Goal: Task Accomplishment & Management: Manage account settings

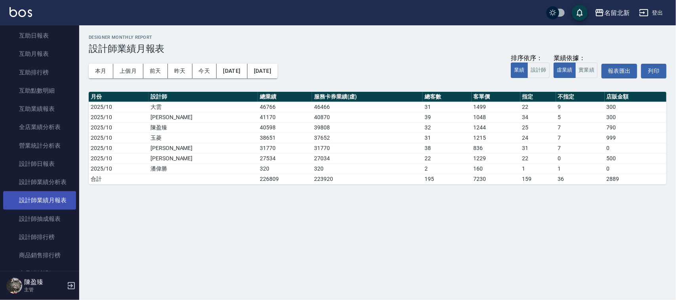
scroll to position [474, 0]
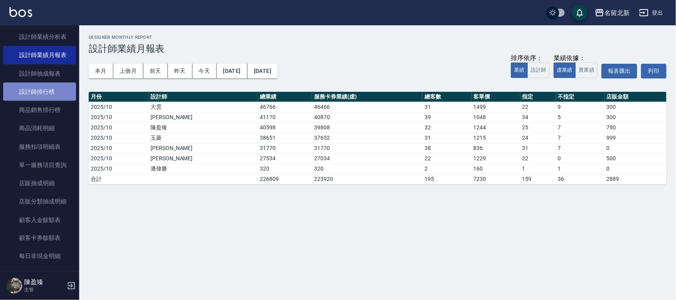
click at [47, 84] on link "設計師排行榜" at bounding box center [39, 92] width 73 height 18
drag, startPoint x: 47, startPoint y: 84, endPoint x: 51, endPoint y: 85, distance: 4.9
click at [50, 86] on link "設計師排行榜" at bounding box center [39, 92] width 73 height 18
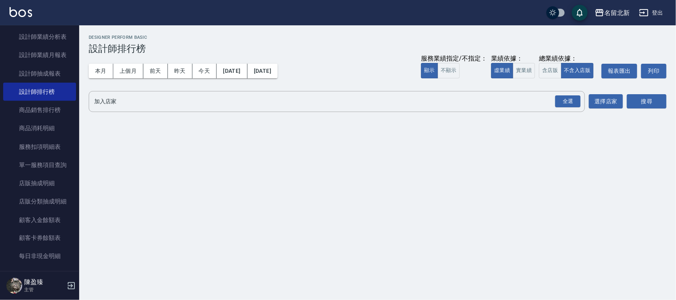
click at [82, 51] on div "名留北新 [DATE] - [DATE] 設計師排行榜 列印時間： [DATE][PHONE_NUMBER]:10 Designer Perform Basi…" at bounding box center [377, 74] width 596 height 99
click at [108, 80] on div "本月 上個月 [DATE] [DATE] [DATE] [DATE] [DATE] 服務業績指定/不指定： 顯示 不顯示 業績依據： 虛業績 實業績 總業績依…" at bounding box center [377, 71] width 577 height 34
drag, startPoint x: 107, startPoint y: 78, endPoint x: 104, endPoint y: 84, distance: 7.3
click at [104, 84] on div "本月 上個月 [DATE] [DATE] [DATE] [DATE] [DATE] 服務業績指定/不指定： 顯示 不顯示 業績依據： 虛業績 實業績 總業績依…" at bounding box center [377, 71] width 577 height 34
click at [105, 84] on div "本月 上個月 [DATE] [DATE] [DATE] [DATE] [DATE] 服務業績指定/不指定： 顯示 不顯示 業績依據： 虛業績 實業績 總業績依…" at bounding box center [377, 71] width 577 height 34
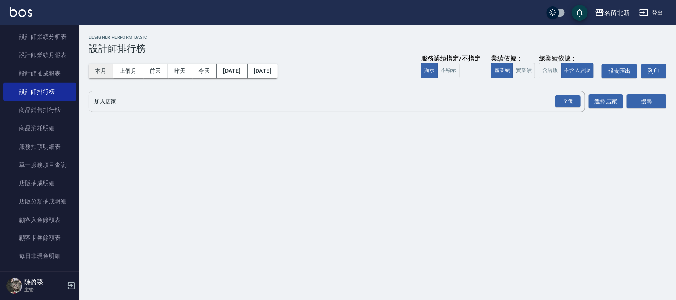
click at [101, 69] on button "本月" at bounding box center [101, 71] width 25 height 15
click at [555, 99] on div "全選 加入店家" at bounding box center [337, 101] width 496 height 21
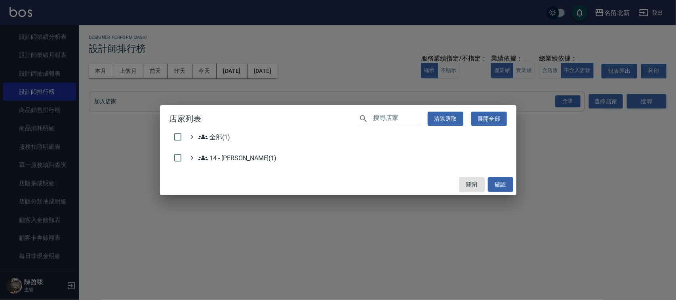
drag, startPoint x: 555, startPoint y: 99, endPoint x: 582, endPoint y: 100, distance: 26.9
click at [578, 98] on div "店家列表 ​ 清除選取 展開全部 全部(1) 14 - [PERSON_NAME](1) 關閉 確認" at bounding box center [338, 150] width 676 height 300
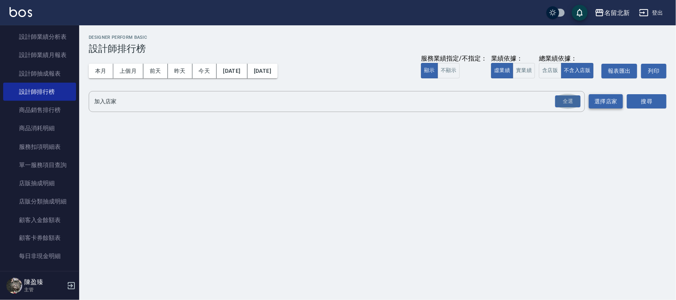
drag, startPoint x: 561, startPoint y: 94, endPoint x: 592, endPoint y: 106, distance: 32.6
click at [563, 94] on button "全選" at bounding box center [567, 101] width 28 height 15
click at [671, 107] on div "名留北新 [DATE] - [DATE] 設計師排行榜 列印時間： [DATE][PHONE_NUMBER]:10 Designer Perform Basi…" at bounding box center [377, 74] width 596 height 99
click at [648, 96] on button "搜尋" at bounding box center [647, 101] width 40 height 15
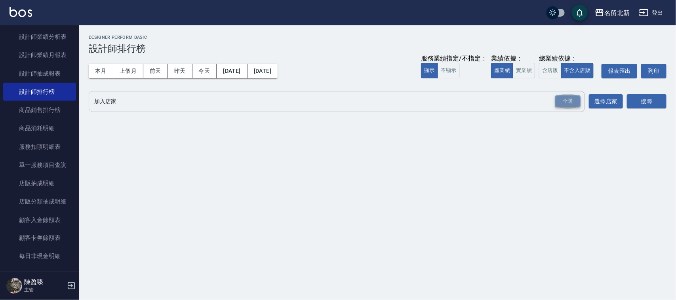
click at [576, 106] on div "全選" at bounding box center [567, 101] width 25 height 12
drag, startPoint x: 663, startPoint y: 120, endPoint x: 665, endPoint y: 113, distance: 7.4
click at [665, 117] on div "名留北新 [DATE] - [DATE] 設計師排行榜 列印時間： [DATE][PHONE_NUMBER]:10 Designer Perform Basi…" at bounding box center [377, 75] width 596 height 101
drag, startPoint x: 665, startPoint y: 113, endPoint x: 659, endPoint y: 104, distance: 10.3
click at [665, 112] on div "搜尋" at bounding box center [647, 102] width 40 height 22
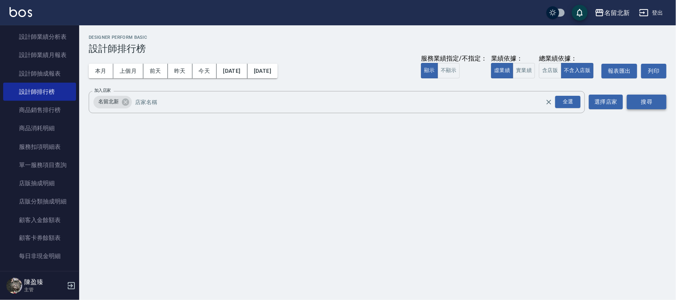
click at [659, 104] on button "搜尋" at bounding box center [647, 102] width 40 height 15
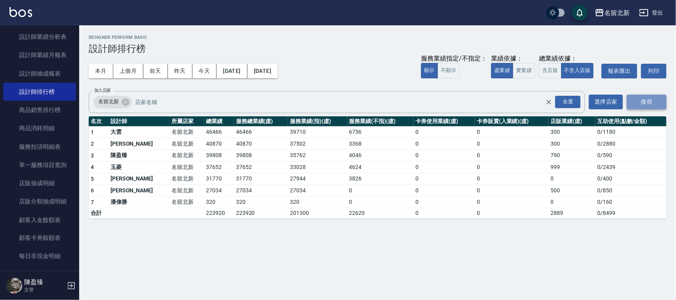
click at [659, 104] on button "搜尋" at bounding box center [647, 102] width 40 height 15
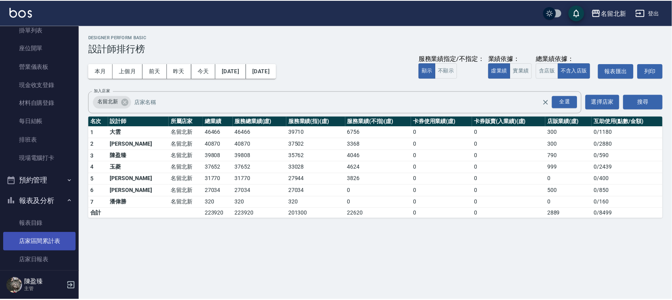
scroll to position [29, 0]
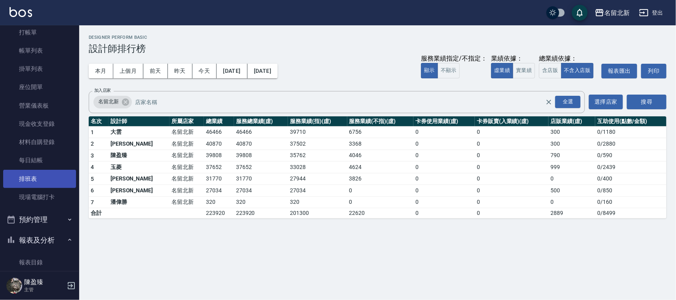
click at [34, 182] on link "排班表" at bounding box center [39, 179] width 73 height 18
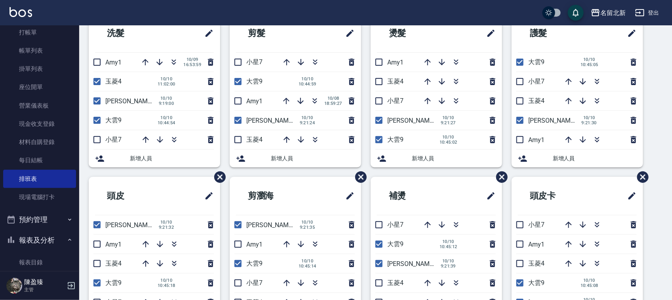
scroll to position [49, 0]
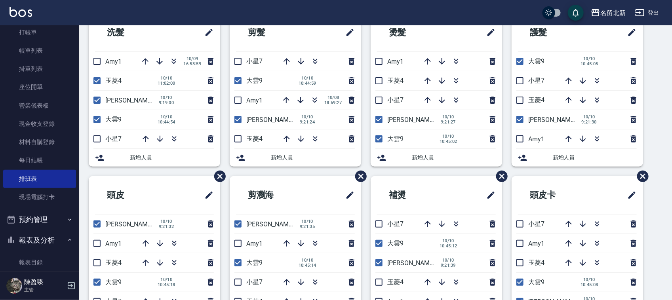
drag, startPoint x: 94, startPoint y: 99, endPoint x: 145, endPoint y: 87, distance: 52.0
click at [95, 99] on input "checkbox" at bounding box center [97, 100] width 17 height 17
checkbox input "false"
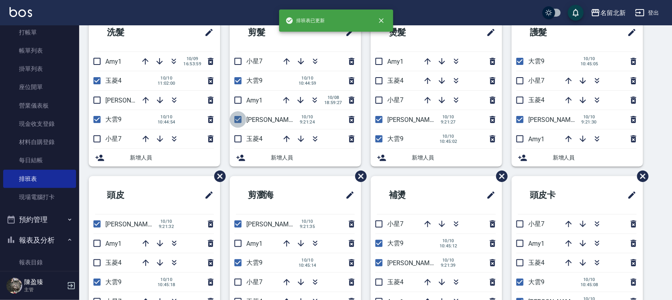
click at [232, 121] on input "checkbox" at bounding box center [238, 119] width 17 height 17
checkbox input "false"
click at [240, 137] on input "checkbox" at bounding box center [238, 139] width 17 height 17
checkbox input "true"
click at [378, 81] on input "checkbox" at bounding box center [378, 80] width 17 height 17
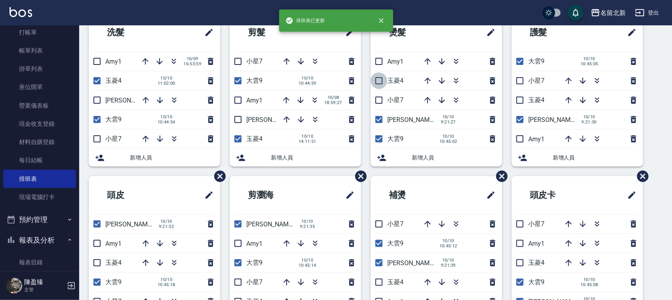
checkbox input "true"
click at [376, 117] on input "checkbox" at bounding box center [378, 119] width 17 height 17
checkbox input "false"
drag, startPoint x: 522, startPoint y: 102, endPoint x: 522, endPoint y: 108, distance: 6.4
click at [522, 101] on input "checkbox" at bounding box center [519, 100] width 17 height 17
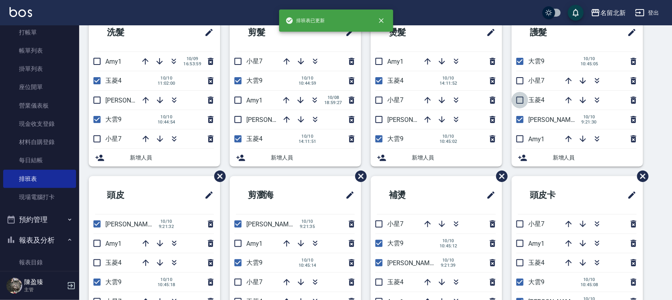
checkbox input "true"
click at [521, 121] on input "checkbox" at bounding box center [519, 119] width 17 height 17
checkbox input "false"
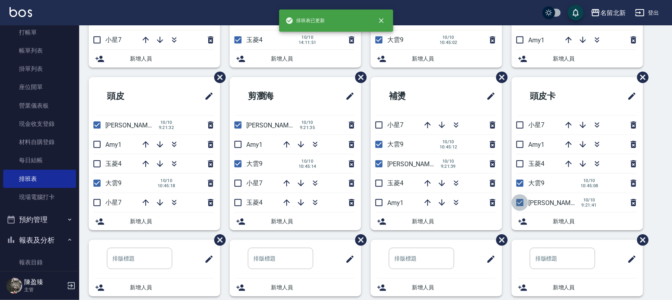
click at [523, 199] on input "checkbox" at bounding box center [519, 202] width 17 height 17
checkbox input "false"
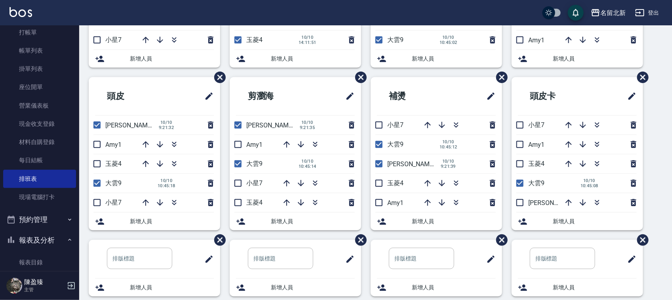
click at [515, 163] on input "checkbox" at bounding box center [519, 164] width 17 height 17
checkbox input "true"
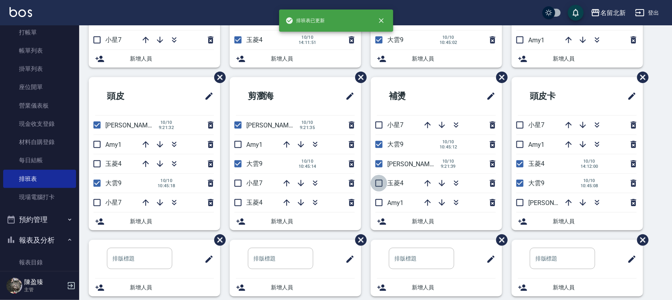
click at [372, 184] on input "checkbox" at bounding box center [378, 183] width 17 height 17
checkbox input "true"
click at [378, 165] on input "checkbox" at bounding box center [378, 164] width 17 height 17
checkbox input "false"
click at [239, 203] on input "checkbox" at bounding box center [238, 202] width 17 height 17
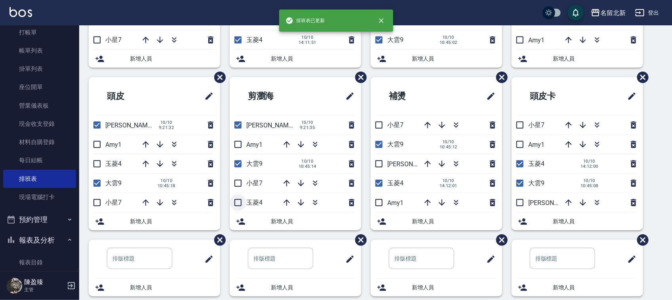
checkbox input "true"
click at [240, 125] on input "checkbox" at bounding box center [238, 125] width 17 height 17
checkbox input "false"
click at [101, 127] on input "checkbox" at bounding box center [97, 125] width 17 height 17
checkbox input "false"
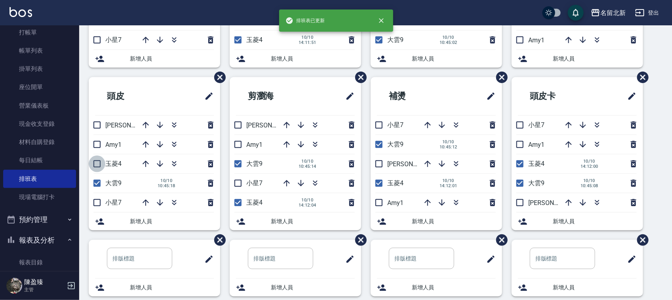
click at [95, 159] on input "checkbox" at bounding box center [97, 164] width 17 height 17
checkbox input "true"
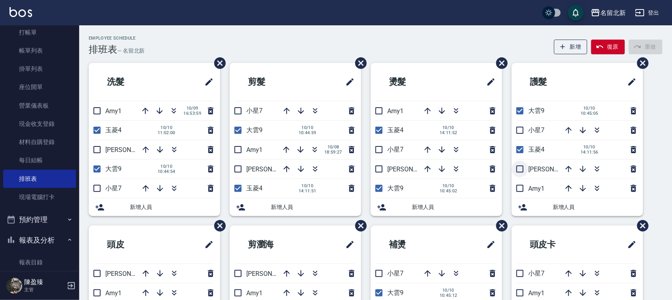
scroll to position [49, 0]
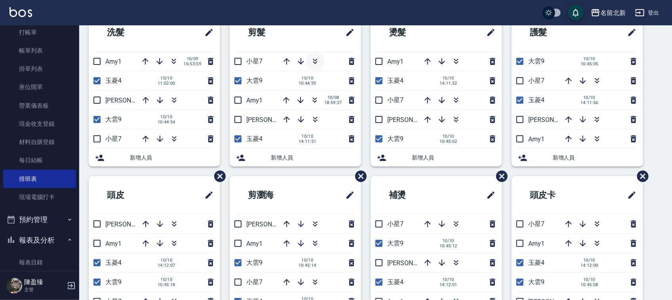
click at [311, 58] on icon "button" at bounding box center [314, 61] width 9 height 9
click at [312, 58] on icon "button" at bounding box center [314, 61] width 9 height 9
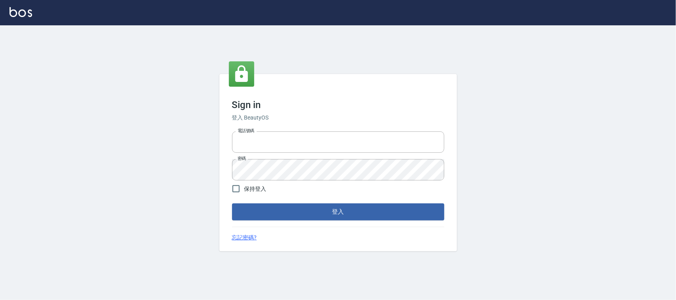
type input "0925193258"
click at [315, 217] on button "登入" at bounding box center [338, 211] width 212 height 17
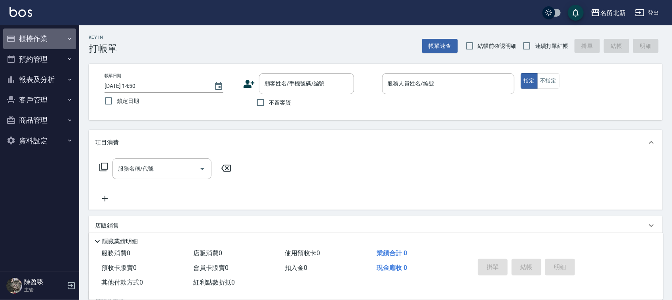
click at [39, 40] on button "櫃檯作業" at bounding box center [39, 38] width 73 height 21
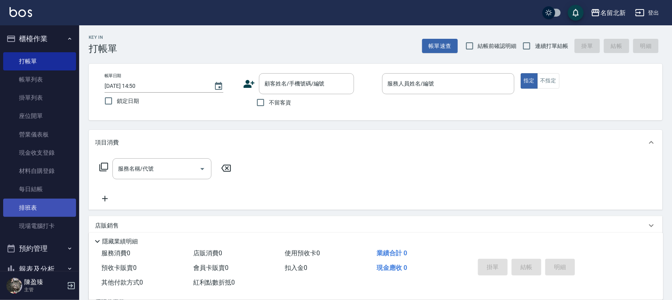
click at [44, 201] on link "排班表" at bounding box center [39, 208] width 73 height 18
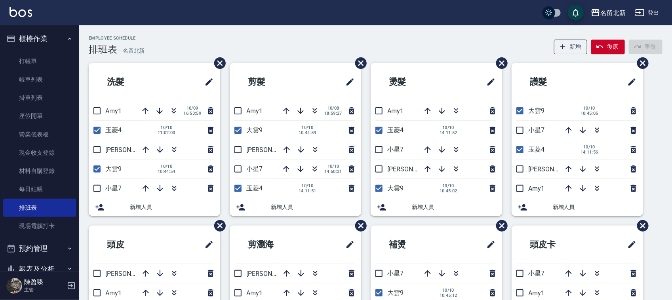
drag, startPoint x: 315, startPoint y: 109, endPoint x: 322, endPoint y: 74, distance: 35.5
click at [316, 108] on icon "button" at bounding box center [314, 110] width 9 height 9
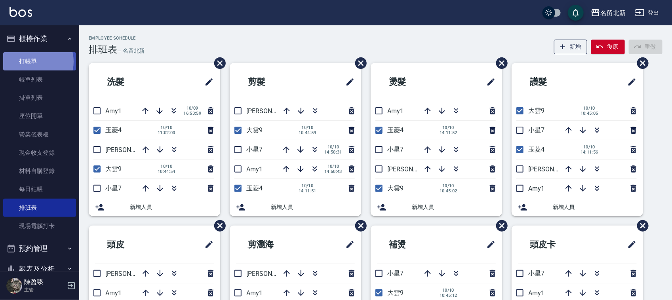
click at [34, 61] on link "打帳單" at bounding box center [39, 61] width 73 height 18
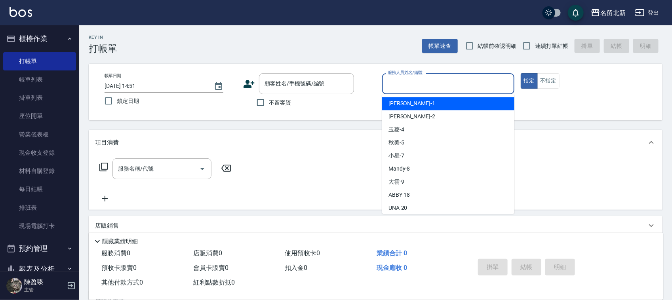
drag, startPoint x: 470, startPoint y: 90, endPoint x: 462, endPoint y: 91, distance: 8.3
click at [470, 90] on input "服務人員姓名/編號" at bounding box center [447, 84] width 125 height 14
click at [273, 100] on span "不留客資" at bounding box center [280, 103] width 22 height 8
click at [269, 100] on input "不留客資" at bounding box center [260, 102] width 17 height 17
checkbox input "true"
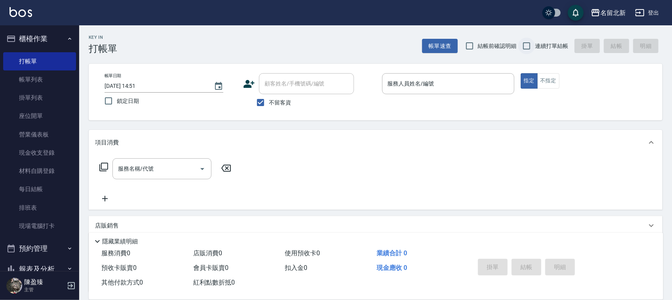
drag, startPoint x: 545, startPoint y: 38, endPoint x: 535, endPoint y: 46, distance: 13.3
click at [541, 38] on label "連續打單結帳" at bounding box center [543, 46] width 50 height 17
click at [535, 38] on input "連續打單結帳" at bounding box center [526, 46] width 17 height 17
checkbox input "true"
click at [461, 76] on div "服務人員姓名/編號" at bounding box center [448, 83] width 132 height 21
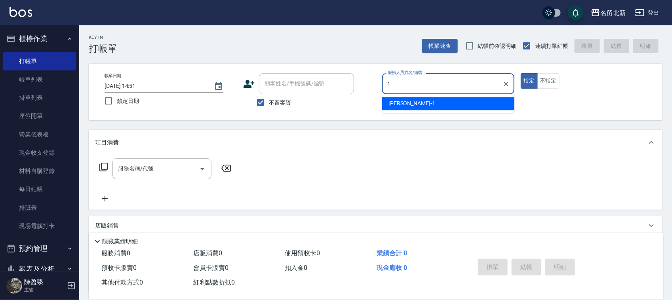
type input "Amy-1"
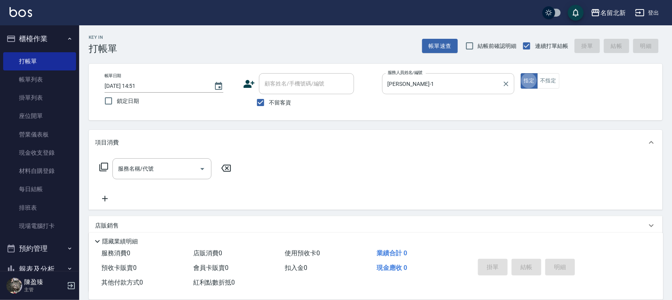
type button "true"
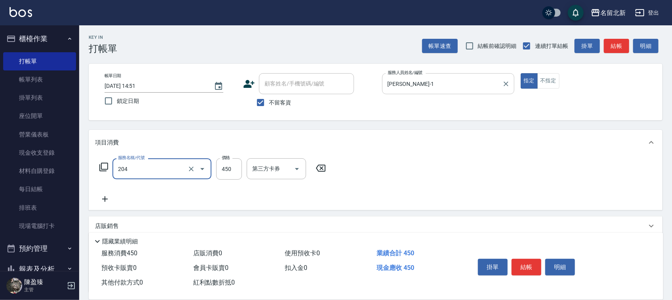
type input "髮質調理洗髮(204)"
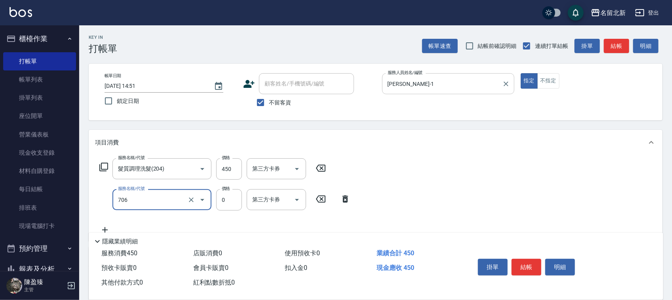
type input "互助60(706)"
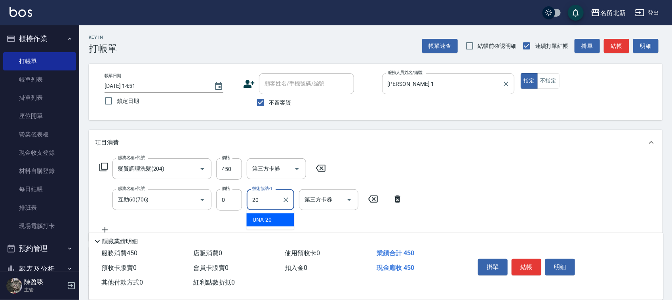
type input "UNA-20"
click at [522, 260] on button "結帳" at bounding box center [526, 267] width 30 height 17
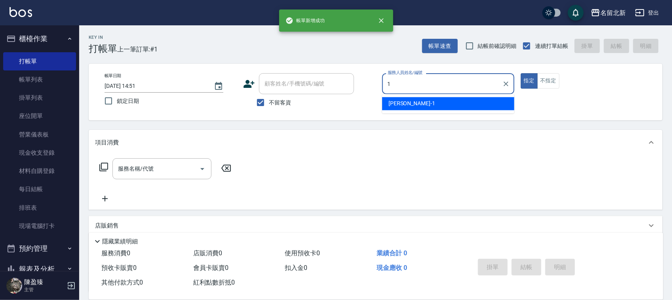
type input "Amy-1"
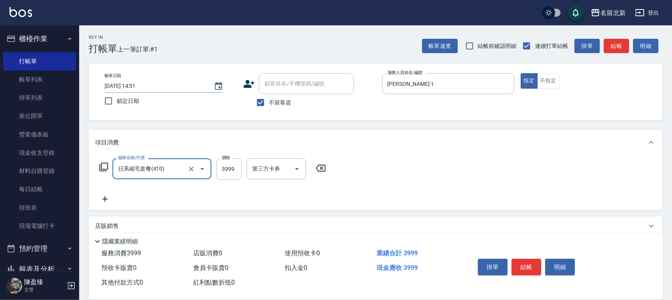
type input "日系縮毛套餐(410)"
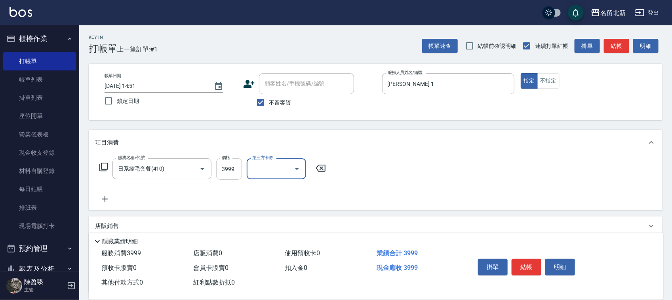
click at [219, 175] on input "3999" at bounding box center [229, 168] width 26 height 21
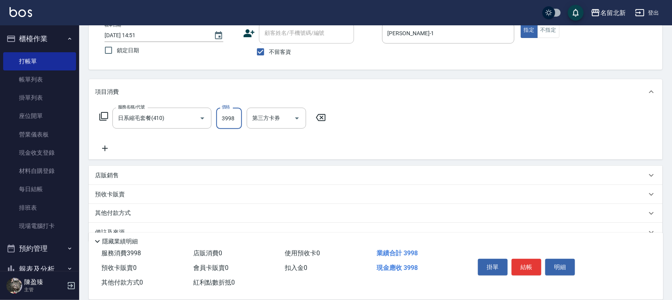
scroll to position [68, 0]
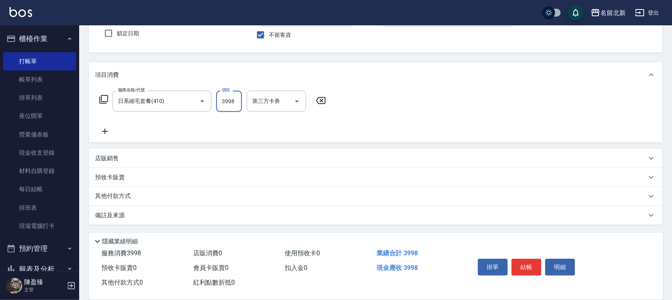
type input "3998"
click at [118, 199] on p "其他付款方式" at bounding box center [115, 196] width 40 height 9
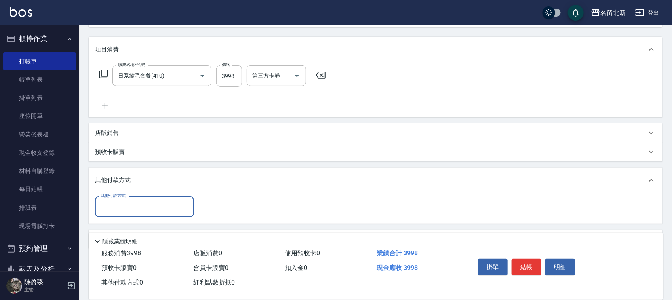
scroll to position [117, 0]
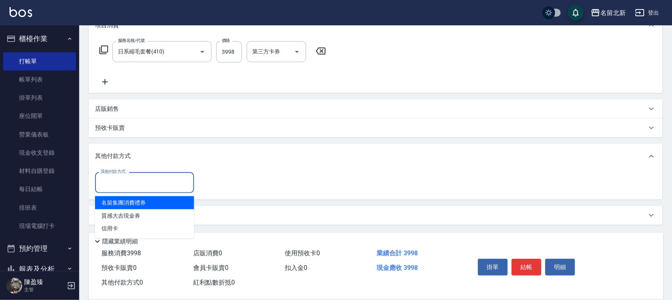
click at [111, 183] on input "其他付款方式" at bounding box center [145, 183] width 92 height 14
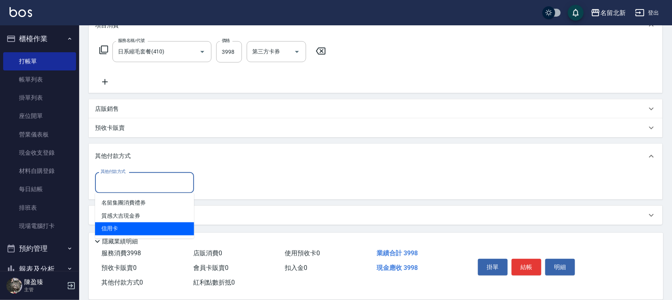
click at [135, 231] on span "信用卡" at bounding box center [144, 228] width 99 height 13
type input "信用卡"
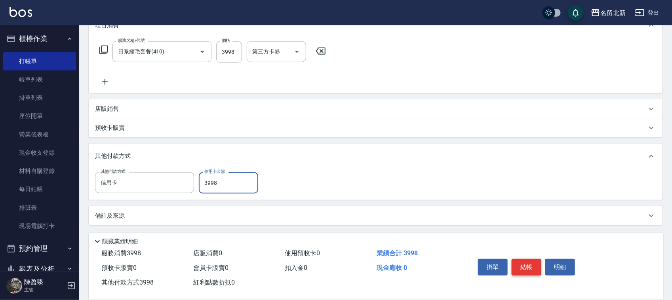
type input "3998"
click at [520, 264] on button "結帳" at bounding box center [526, 267] width 30 height 17
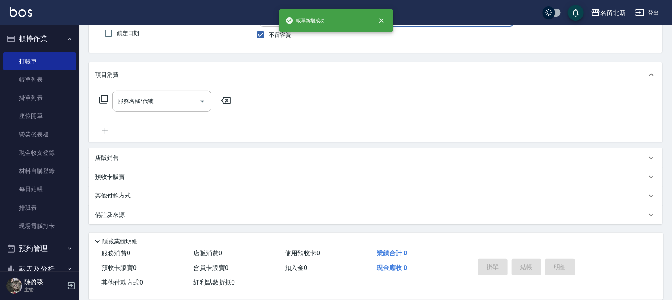
scroll to position [0, 0]
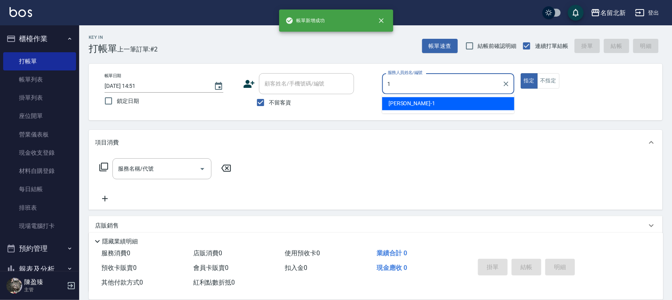
type input "Amy-1"
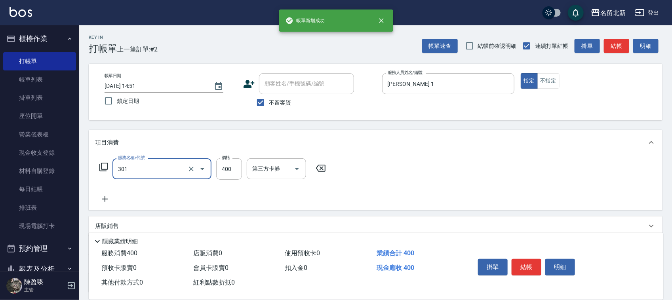
type input "造型剪髮(301)"
type input "350"
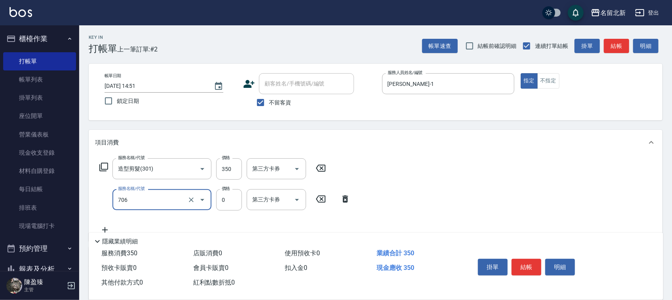
type input "互助60(706)"
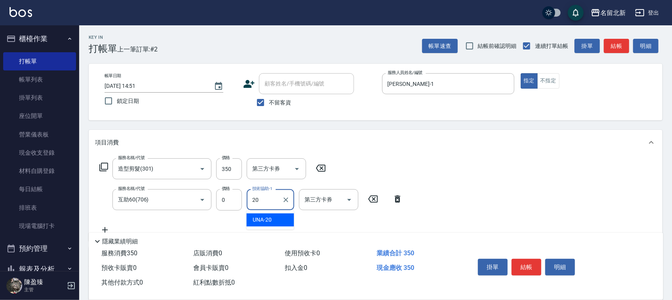
type input "UNA-20"
click at [523, 262] on button "結帳" at bounding box center [526, 267] width 30 height 17
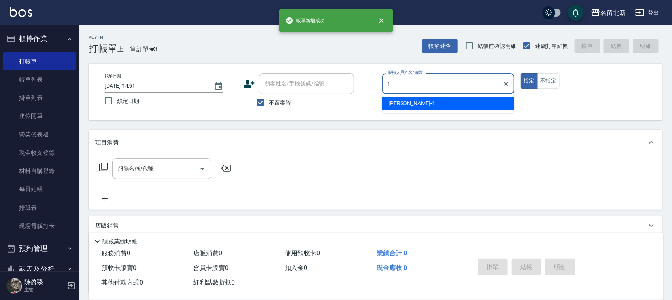
type input "Amy-1"
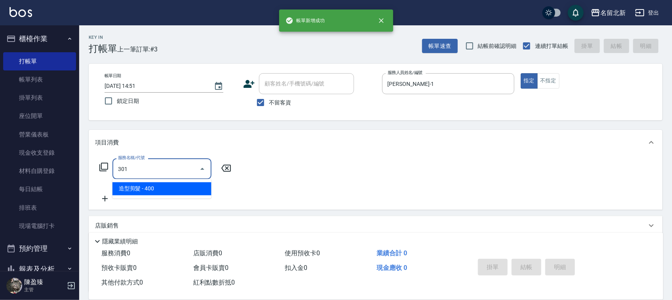
type input "造型剪髮(301)"
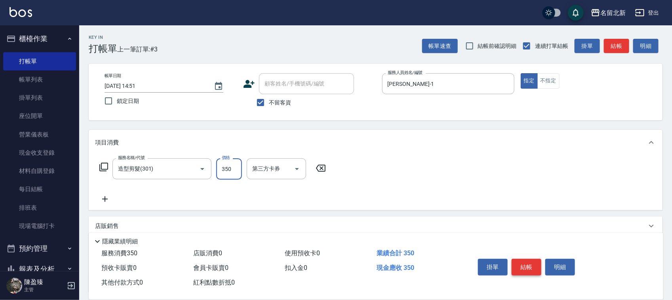
type input "350"
click at [516, 260] on button "結帳" at bounding box center [526, 267] width 30 height 17
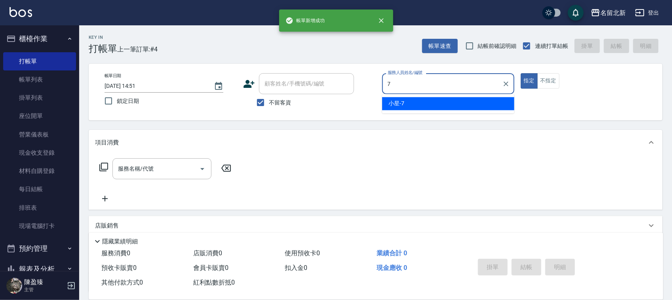
type input "小星-7"
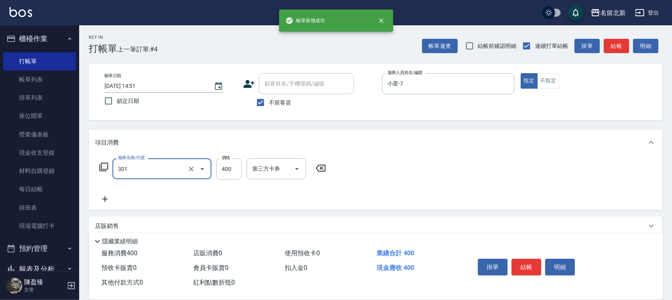
type input "造型剪髮(301)"
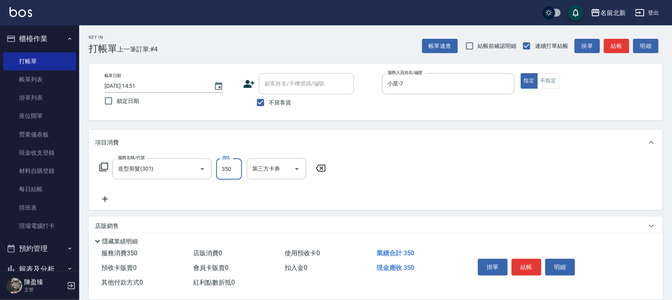
type input "350"
click at [516, 260] on button "結帳" at bounding box center [526, 267] width 30 height 17
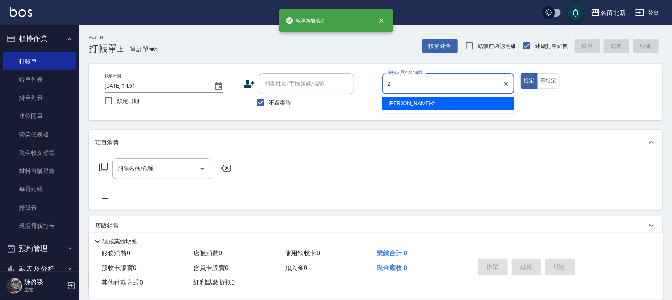
type input "詩芳-2"
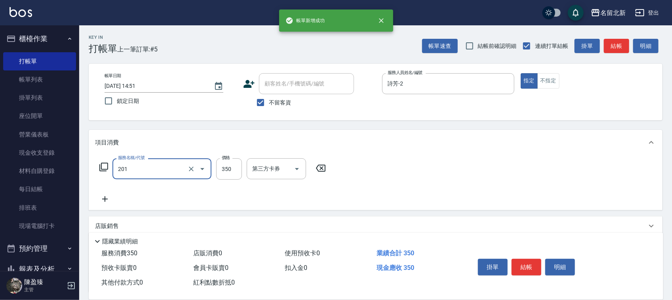
type input "一般洗髮(201)"
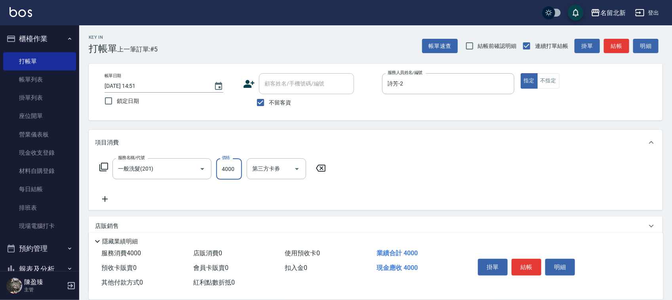
type input "4000"
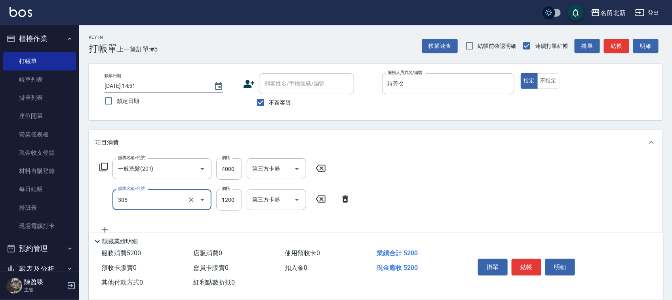
type input "1200元剪髮卡(305)"
type input "1100"
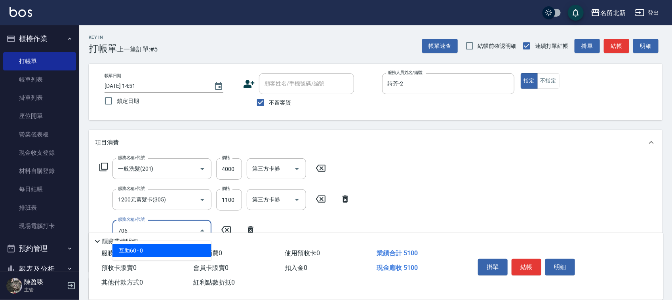
type input "互助60(706)"
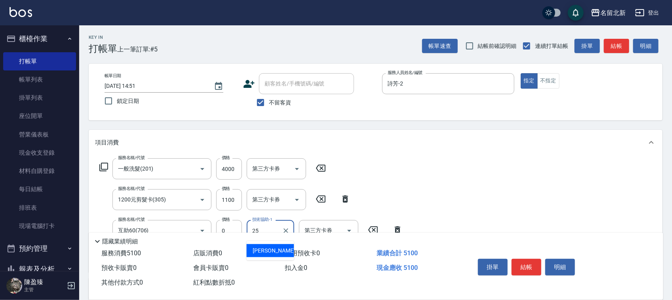
type input "禎禎-25"
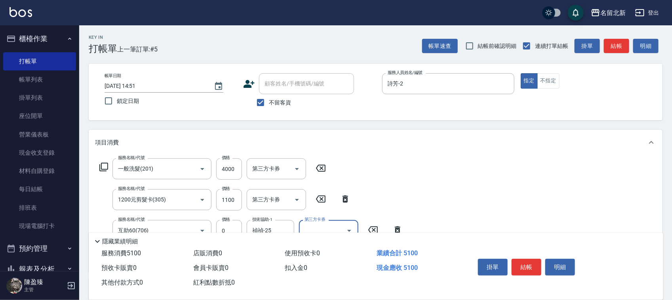
click at [516, 260] on button "結帳" at bounding box center [526, 267] width 30 height 17
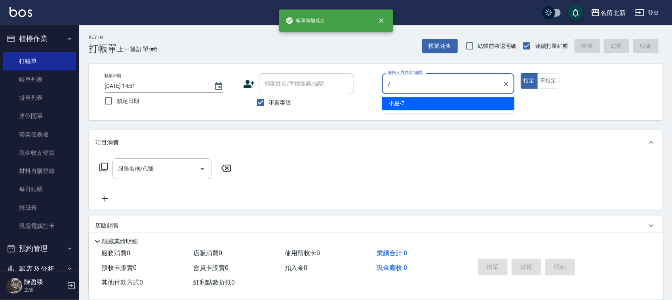
type input "小星-7"
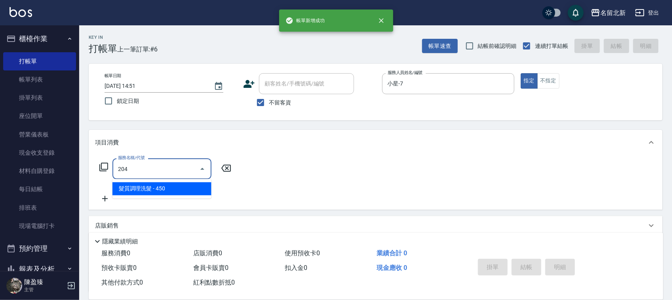
type input "髮質調理洗髮(204)"
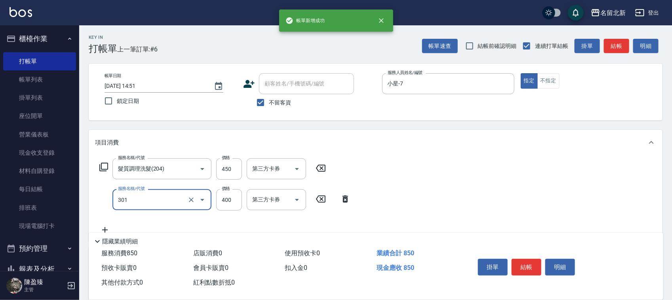
type input "造型剪髮(301)"
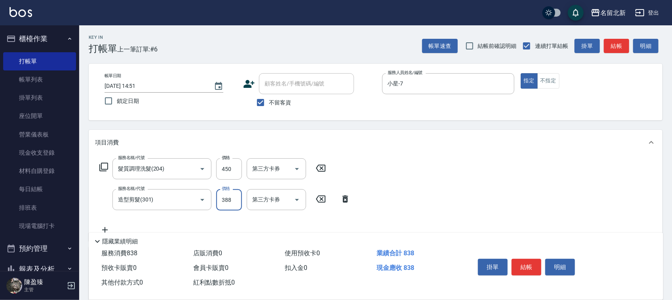
type input "388"
click at [516, 260] on button "結帳" at bounding box center [526, 267] width 30 height 17
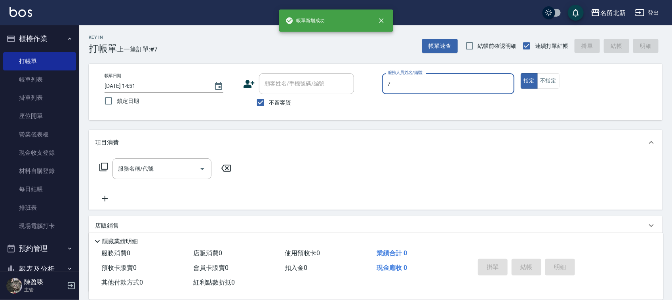
type input "小星-7"
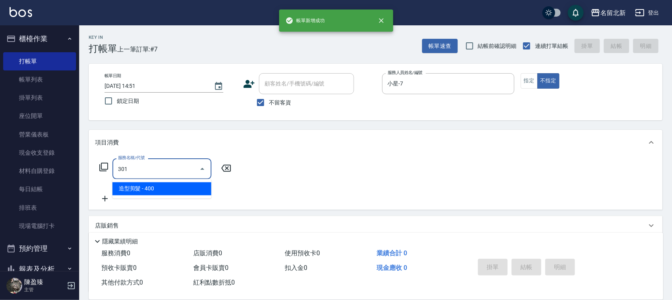
type input "造型剪髮(301)"
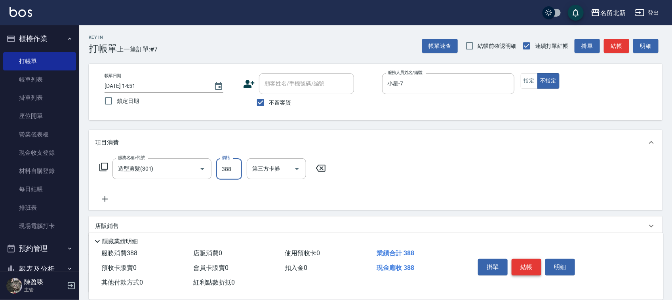
type input "388"
click at [516, 260] on button "結帳" at bounding box center [526, 267] width 30 height 17
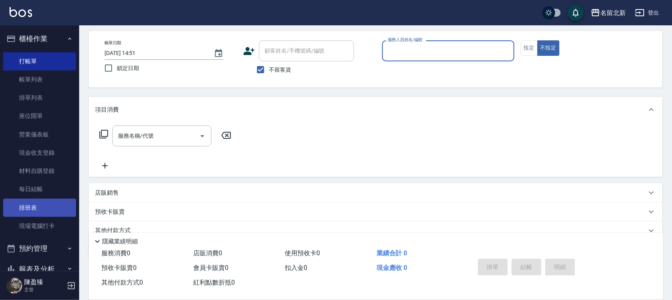
scroll to position [67, 0]
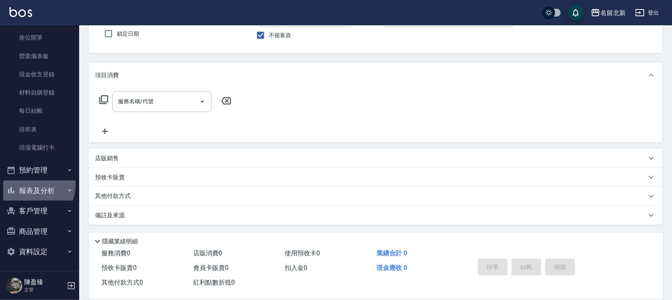
click at [30, 184] on button "報表及分析" at bounding box center [39, 190] width 73 height 21
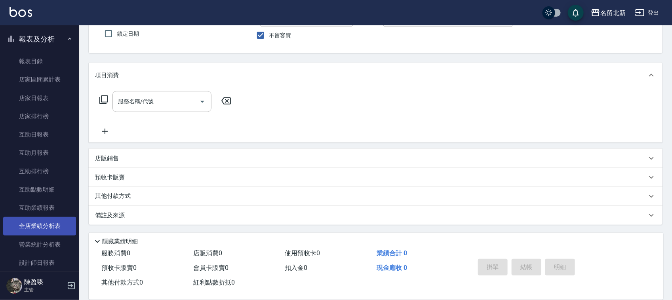
scroll to position [375, 0]
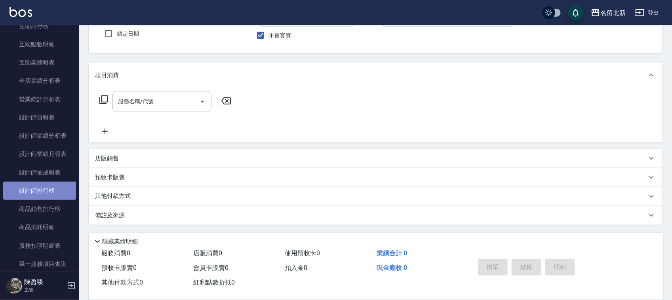
click at [55, 187] on link "設計師排行榜" at bounding box center [39, 191] width 73 height 18
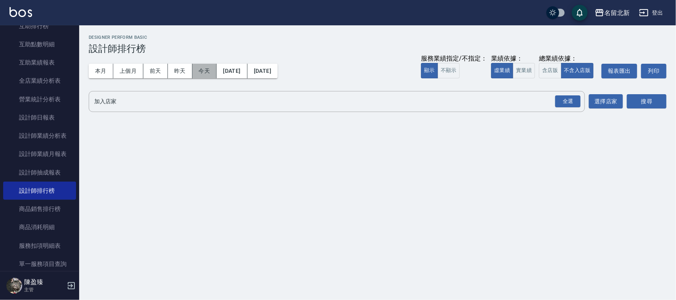
click at [204, 74] on button "今天" at bounding box center [204, 71] width 25 height 15
drag, startPoint x: 579, startPoint y: 89, endPoint x: 573, endPoint y: 99, distance: 11.5
click at [578, 92] on div "名留北新 2025-10-10 - 2025-10-10 設計師排行榜 列印時間： 2025-10-10-14:52 Designer Perform Bas…" at bounding box center [377, 74] width 596 height 99
click at [573, 99] on div "全選" at bounding box center [567, 101] width 25 height 12
drag, startPoint x: 641, startPoint y: 106, endPoint x: 645, endPoint y: 102, distance: 5.3
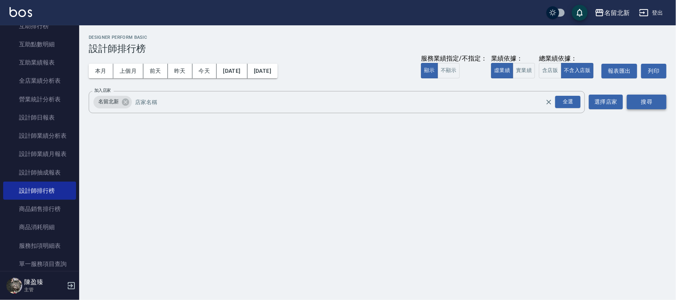
click at [644, 104] on button "搜尋" at bounding box center [647, 102] width 40 height 15
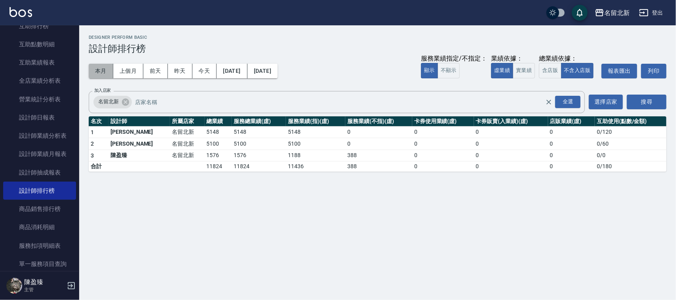
click at [102, 68] on button "本月" at bounding box center [101, 71] width 25 height 15
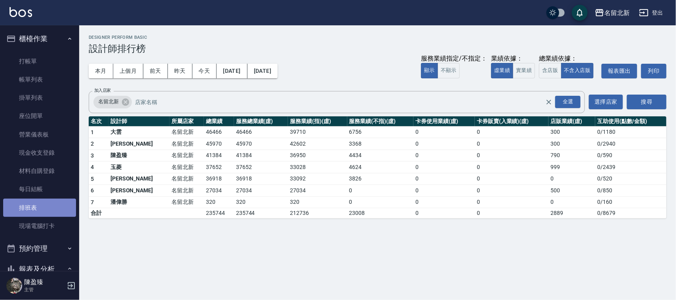
click at [44, 206] on link "排班表" at bounding box center [39, 208] width 73 height 18
